Goal: Find specific page/section: Find specific page/section

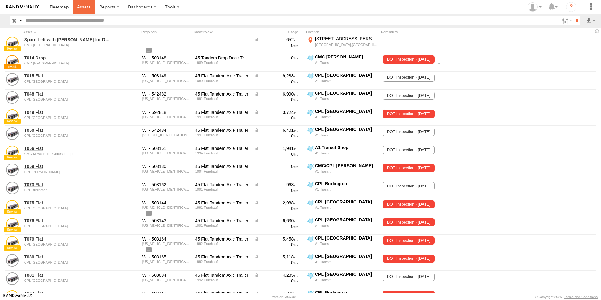
drag, startPoint x: 0, startPoint y: 0, endPoint x: 82, endPoint y: 7, distance: 82.7
click at [82, 7] on span at bounding box center [84, 7] width 14 height 6
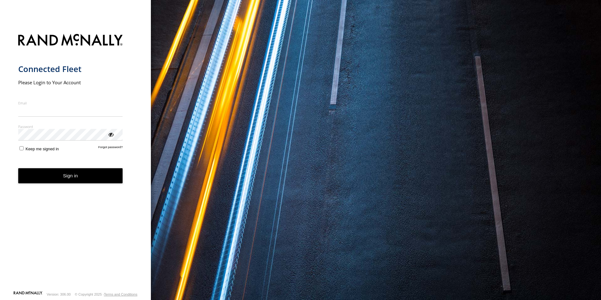
type input "**********"
click at [67, 184] on button "Sign in" at bounding box center [70, 175] width 105 height 15
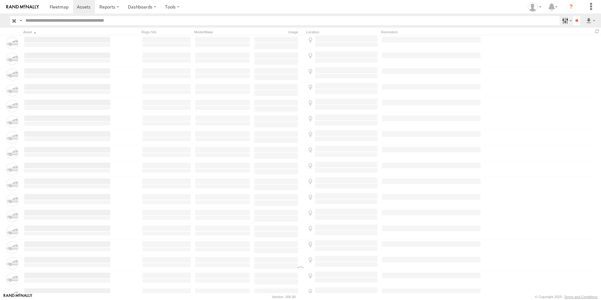
click at [566, 21] on label at bounding box center [566, 20] width 14 height 9
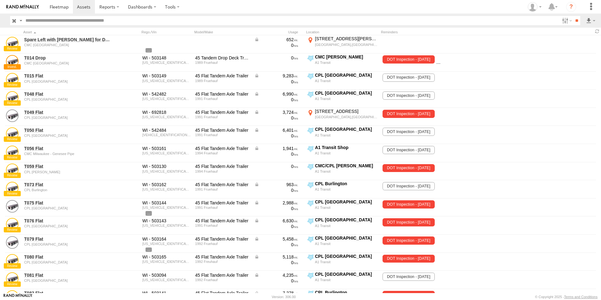
click at [0, 0] on span "CMC [US_STATE][GEOGRAPHIC_DATA]" at bounding box center [0, 0] width 0 height 0
click at [574, 21] on input "**" at bounding box center [576, 20] width 7 height 9
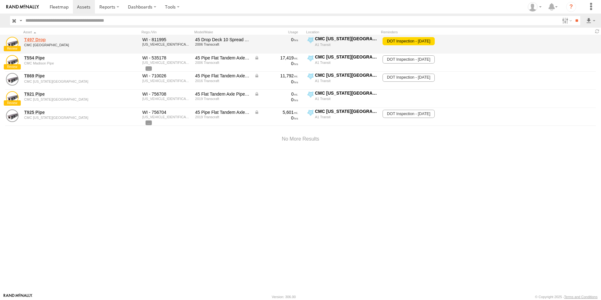
click at [32, 39] on link "T497 Drop" at bounding box center [67, 40] width 86 height 6
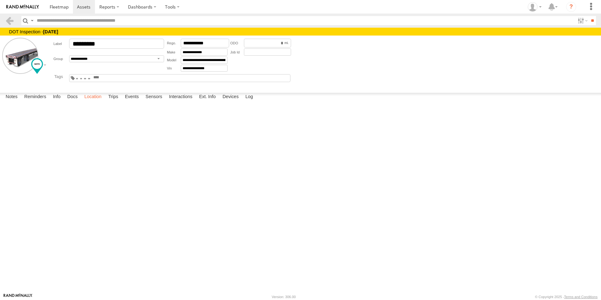
click at [94, 102] on label "Location" at bounding box center [93, 97] width 24 height 9
drag, startPoint x: 222, startPoint y: 166, endPoint x: 295, endPoint y: 253, distance: 114.2
click at [0, 0] on div "T497 Drop" at bounding box center [0, 0] width 0 height 0
click at [13, 21] on link at bounding box center [9, 20] width 9 height 9
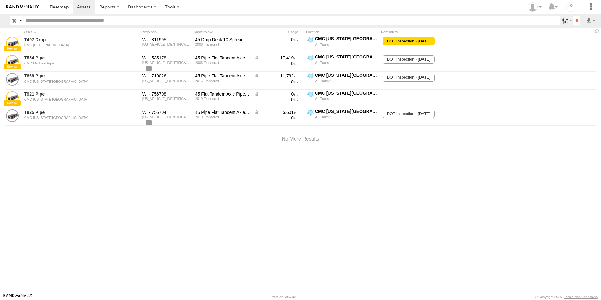
click at [563, 23] on label at bounding box center [566, 20] width 14 height 9
click at [0, 0] on span "CMC [US_STATE][GEOGRAPHIC_DATA]" at bounding box center [0, 0] width 0 height 0
click at [63, 6] on span at bounding box center [59, 7] width 19 height 6
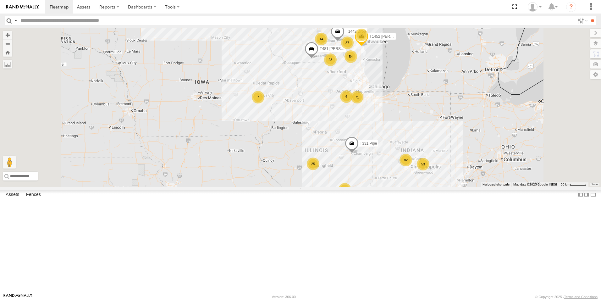
drag, startPoint x: 341, startPoint y: 91, endPoint x: 332, endPoint y: 185, distance: 93.5
click at [332, 185] on div "T331 Pipe 82 7 71 54 13 23 37 25 8 14 T1452 [PERSON_NAME] Flat 53 6 6 2 T481 [P…" at bounding box center [300, 107] width 601 height 159
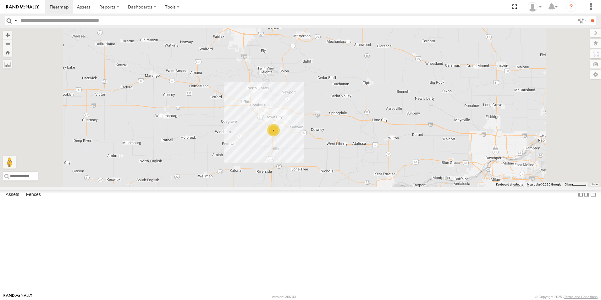
drag, startPoint x: 346, startPoint y: 130, endPoint x: 350, endPoint y: 239, distance: 108.9
click at [350, 187] on div "T331 Pipe T1452 [PERSON_NAME] Flat T481 [PERSON_NAME] Flat T1442 Drop T1458 Cur…" at bounding box center [300, 107] width 601 height 159
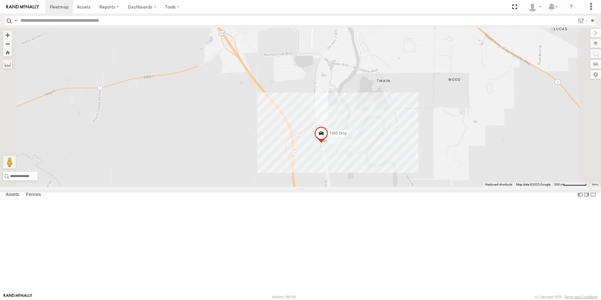
drag, startPoint x: 397, startPoint y: 120, endPoint x: 345, endPoint y: 299, distance: 186.4
click at [345, 299] on body at bounding box center [300, 150] width 601 height 300
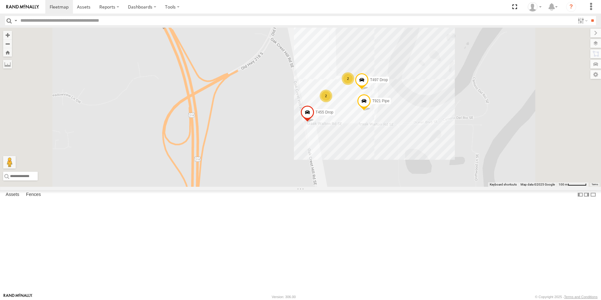
drag, startPoint x: 448, startPoint y: 171, endPoint x: 430, endPoint y: 241, distance: 71.9
click at [432, 187] on div "T331 Pipe T1452 [PERSON_NAME] Flat T481 [PERSON_NAME] Flat T1442 Drop T1458 Cur…" at bounding box center [300, 107] width 601 height 159
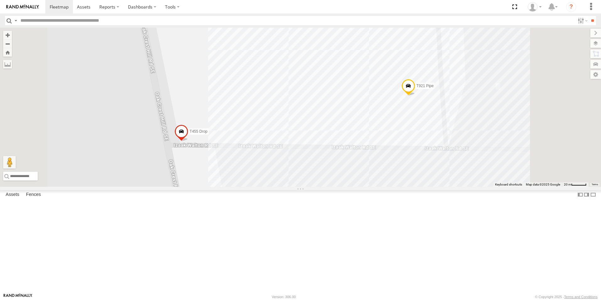
drag, startPoint x: 411, startPoint y: 134, endPoint x: 411, endPoint y: 316, distance: 182.0
click at [411, 300] on html at bounding box center [300, 150] width 601 height 300
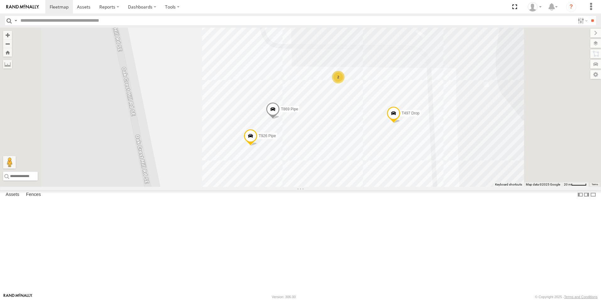
drag, startPoint x: 304, startPoint y: 99, endPoint x: 299, endPoint y: 206, distance: 107.6
click at [299, 187] on div "T331 Pipe T1452 [PERSON_NAME] Flat T481 [PERSON_NAME] Flat T1442 Drop T1458 Cur…" at bounding box center [300, 107] width 601 height 159
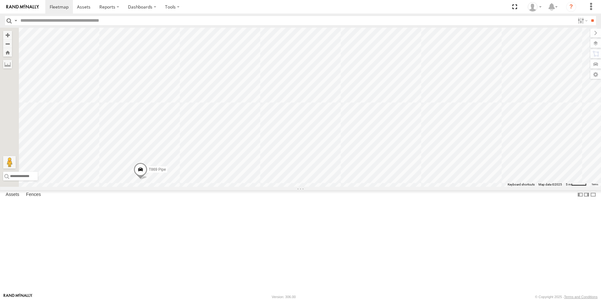
drag, startPoint x: 451, startPoint y: 108, endPoint x: 558, endPoint y: 103, distance: 107.0
click at [558, 103] on div "T331 Pipe T1452 [PERSON_NAME] Flat T481 [PERSON_NAME] Flat T1442 Drop T1458 Cur…" at bounding box center [300, 107] width 601 height 159
drag, startPoint x: 441, startPoint y: 235, endPoint x: 378, endPoint y: 47, distance: 198.1
click at [378, 47] on div "T331 Pipe T1452 [PERSON_NAME] Flat T481 [PERSON_NAME] Flat T1442 Drop T1458 Cur…" at bounding box center [300, 107] width 601 height 159
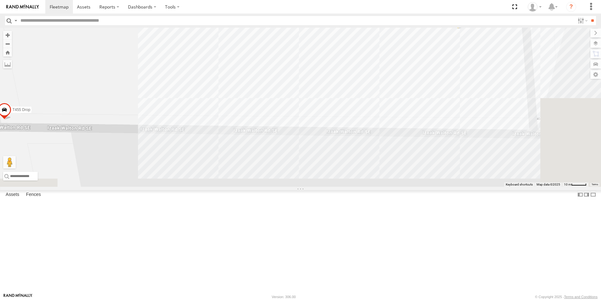
drag, startPoint x: 303, startPoint y: 249, endPoint x: 295, endPoint y: 129, distance: 120.3
click at [295, 129] on div "T331 Pipe T1452 [PERSON_NAME] Flat T481 [PERSON_NAME] Flat T1442 Drop T1458 Cur…" at bounding box center [300, 107] width 601 height 159
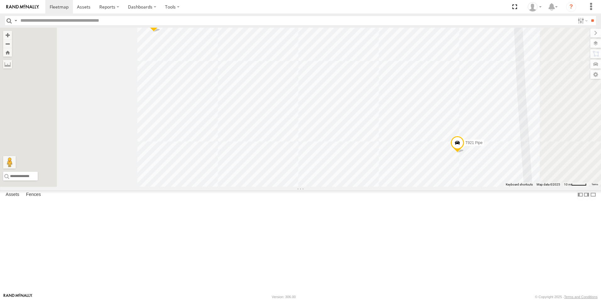
drag, startPoint x: 332, startPoint y: 101, endPoint x: 331, endPoint y: 234, distance: 133.0
click at [331, 187] on div "T331 Pipe T1452 [PERSON_NAME] Flat T481 [PERSON_NAME] Flat T1442 Drop T1458 Cur…" at bounding box center [300, 107] width 601 height 159
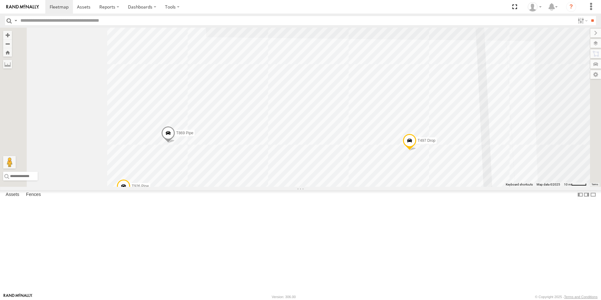
drag, startPoint x: 385, startPoint y: 134, endPoint x: 355, endPoint y: 297, distance: 165.9
click at [355, 297] on body at bounding box center [300, 150] width 601 height 300
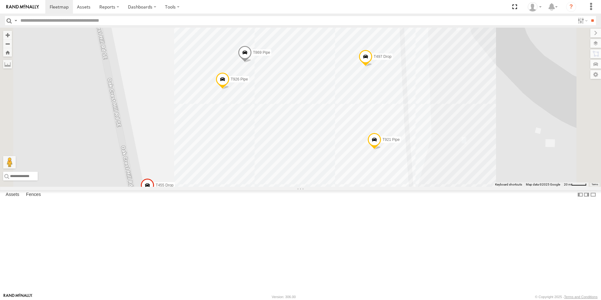
drag, startPoint x: 406, startPoint y: 176, endPoint x: 404, endPoint y: 126, distance: 49.7
click at [404, 126] on div "T331 Pipe T1452 [PERSON_NAME] Flat T481 [PERSON_NAME] Flat T1442 Drop T1458 Cur…" at bounding box center [300, 107] width 601 height 159
click at [26, 21] on input "text" at bounding box center [296, 20] width 557 height 9
click at [589, 16] on input "**" at bounding box center [592, 20] width 7 height 9
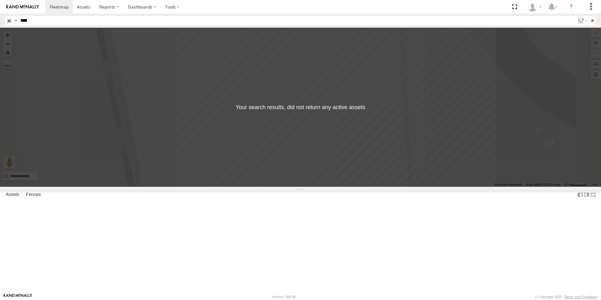
type input "****"
click at [589, 16] on input "**" at bounding box center [592, 20] width 7 height 9
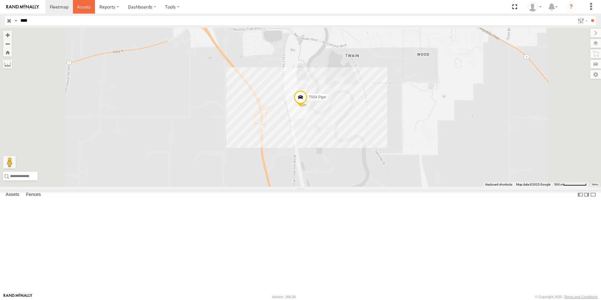
click at [85, 11] on link at bounding box center [84, 7] width 22 height 14
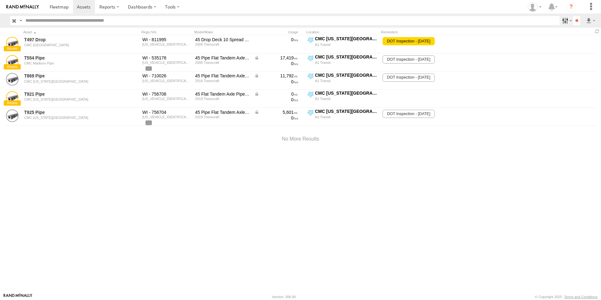
click at [565, 22] on label at bounding box center [566, 20] width 14 height 9
click at [0, 0] on span "CMC [US_STATE][GEOGRAPHIC_DATA]" at bounding box center [0, 0] width 0 height 0
click at [0, 0] on span "CMC Milwaukee-Genesee" at bounding box center [0, 0] width 0 height 0
click at [573, 22] on input "**" at bounding box center [576, 20] width 7 height 9
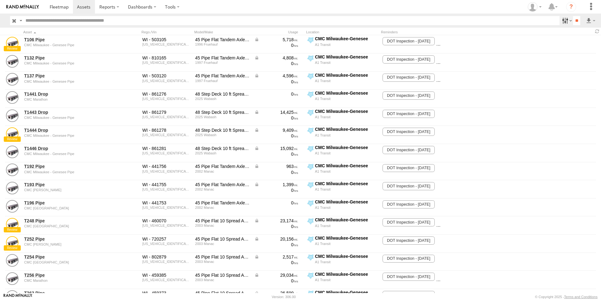
click at [565, 21] on label at bounding box center [566, 20] width 14 height 9
click at [0, 0] on span "CMC Milwaukee-Genesee" at bounding box center [0, 0] width 0 height 0
click at [0, 0] on span at bounding box center [0, 0] width 0 height 0
click at [576, 20] on input "**" at bounding box center [576, 20] width 7 height 9
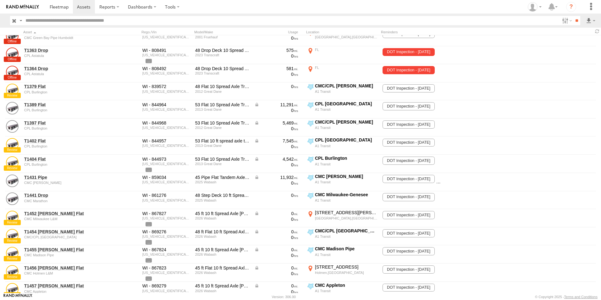
scroll to position [849, 0]
